Goal: Transaction & Acquisition: Purchase product/service

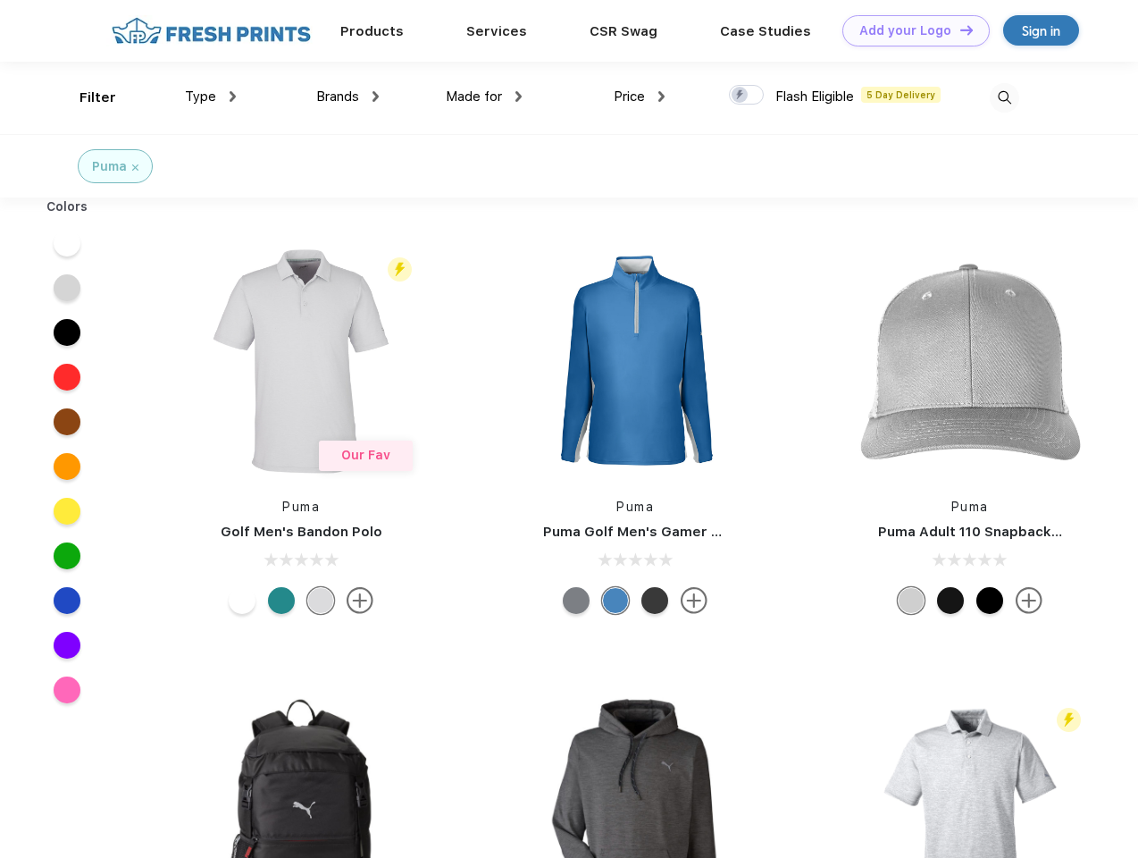
click at [910, 30] on link "Add your Logo Design Tool" at bounding box center [916, 30] width 147 height 31
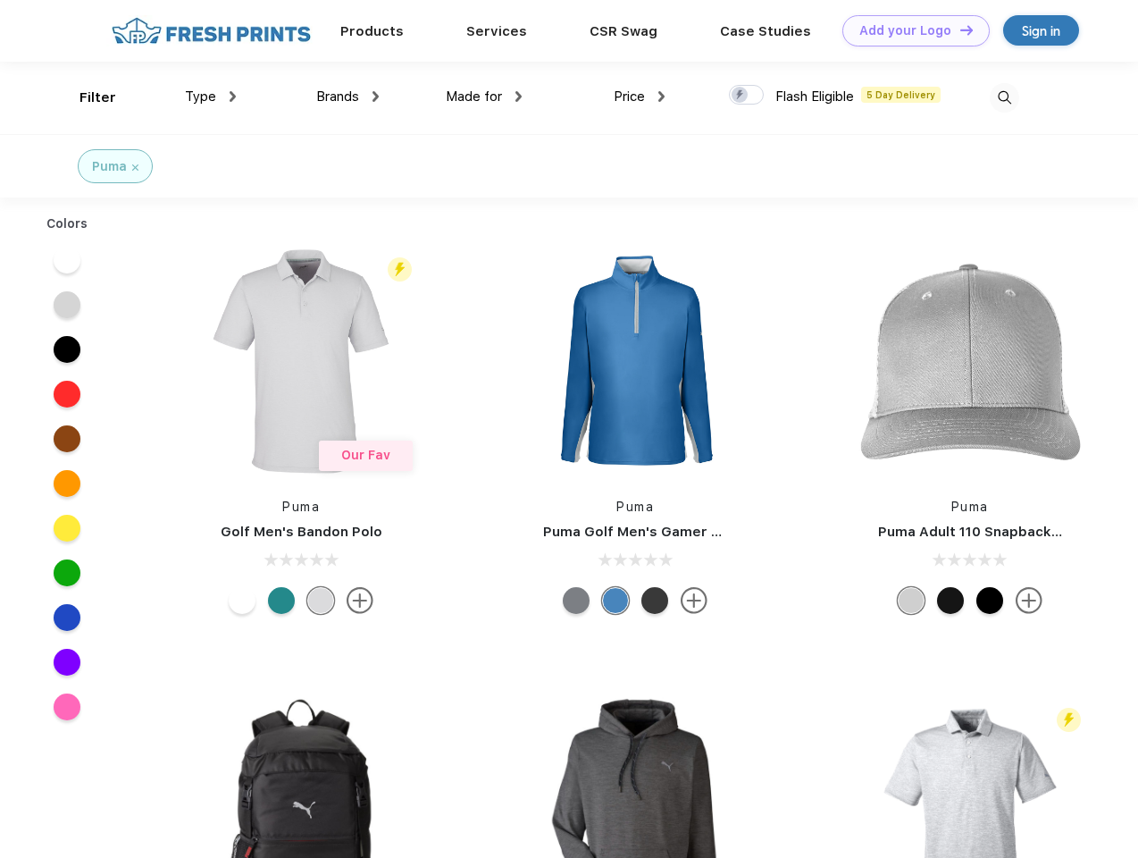
click at [0, 0] on div "Design Tool" at bounding box center [0, 0] width 0 height 0
click at [959, 29] on link "Add your Logo Design Tool" at bounding box center [916, 30] width 147 height 31
click at [86, 97] on div "Filter" at bounding box center [98, 98] width 37 height 21
click at [211, 96] on span "Type" at bounding box center [200, 96] width 31 height 16
click at [348, 96] on span "Brands" at bounding box center [337, 96] width 43 height 16
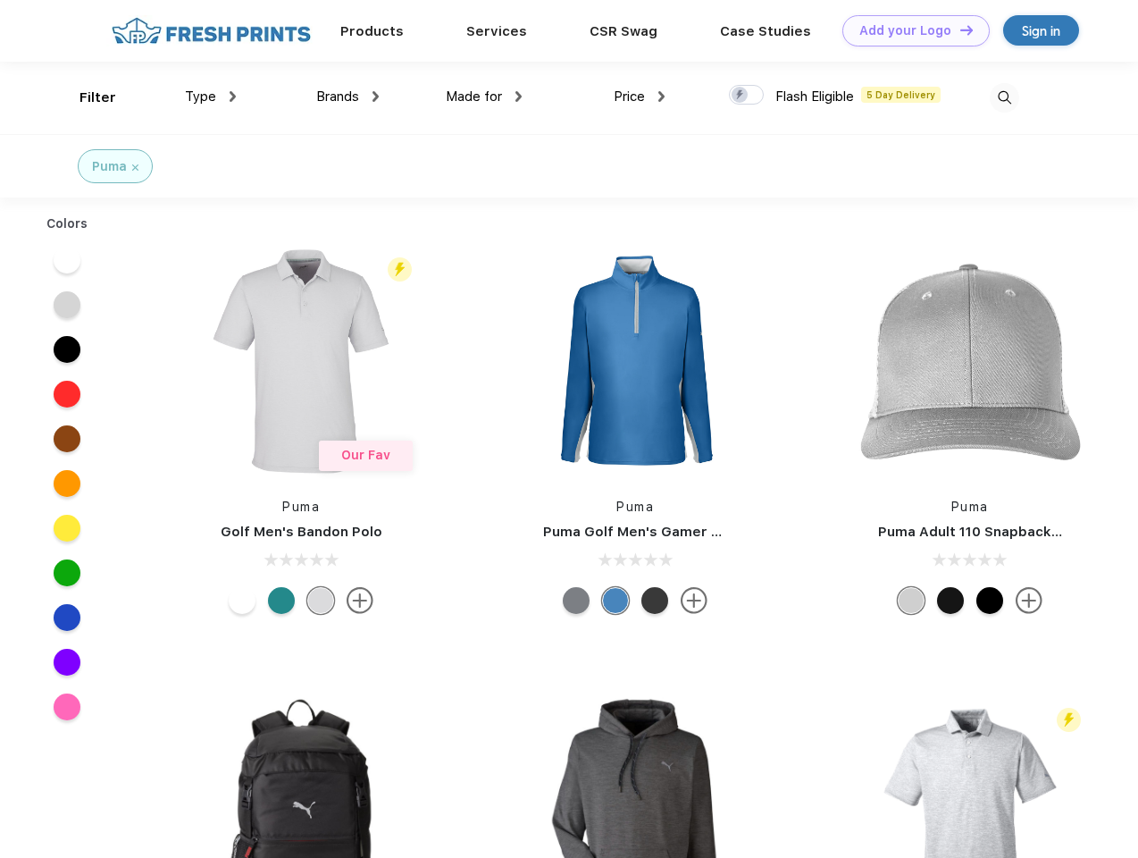
click at [484, 96] on span "Made for" at bounding box center [474, 96] width 56 height 16
click at [640, 96] on span "Price" at bounding box center [629, 96] width 31 height 16
click at [747, 96] on div at bounding box center [746, 95] width 35 height 20
click at [741, 96] on input "checkbox" at bounding box center [735, 90] width 12 height 12
click at [1004, 97] on img at bounding box center [1004, 97] width 29 height 29
